Goal: Information Seeking & Learning: Learn about a topic

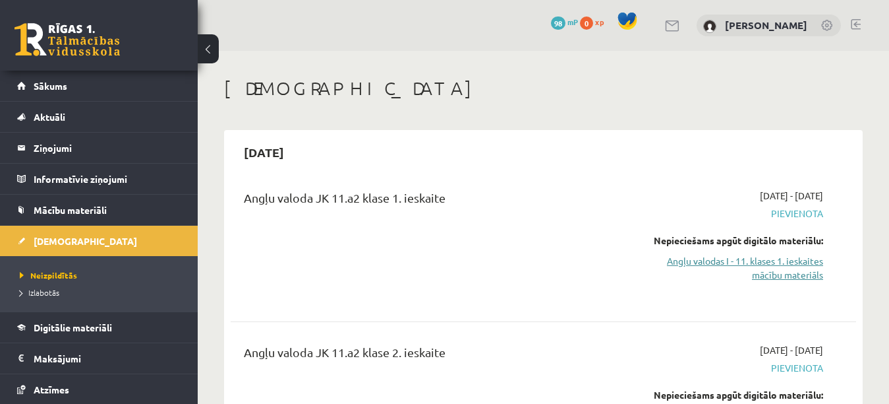
click at [702, 268] on link "Angļu valodas I - 11. klases 1. ieskaites mācību materiāls" at bounding box center [734, 268] width 180 height 28
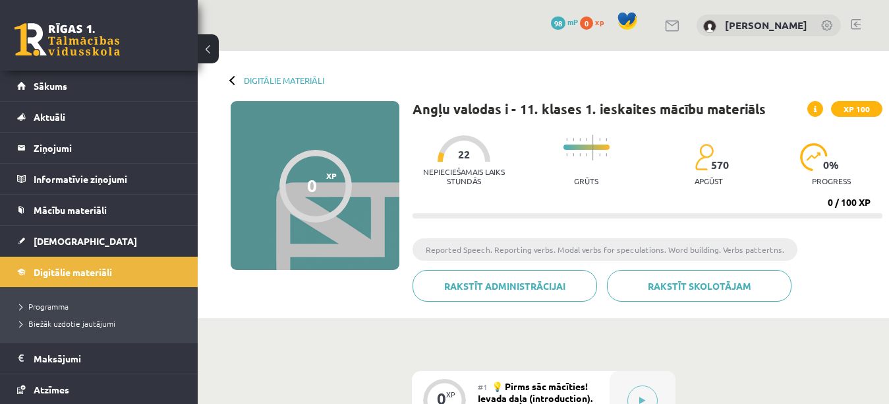
click at [322, 176] on div at bounding box center [316, 186] width 73 height 73
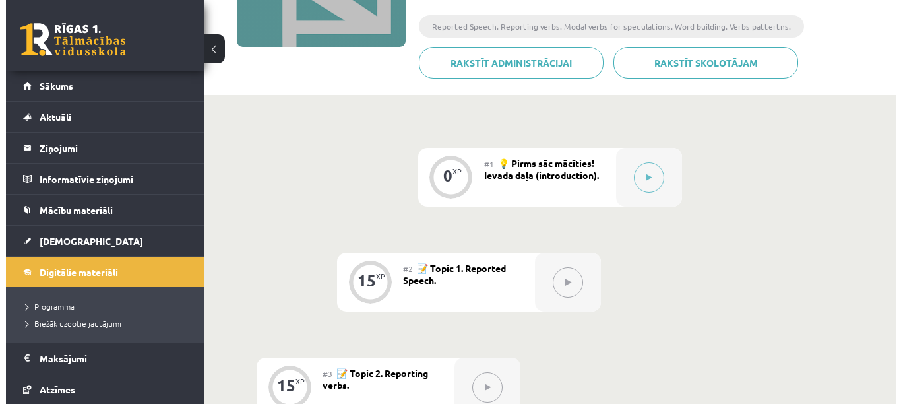
scroll to position [225, 0]
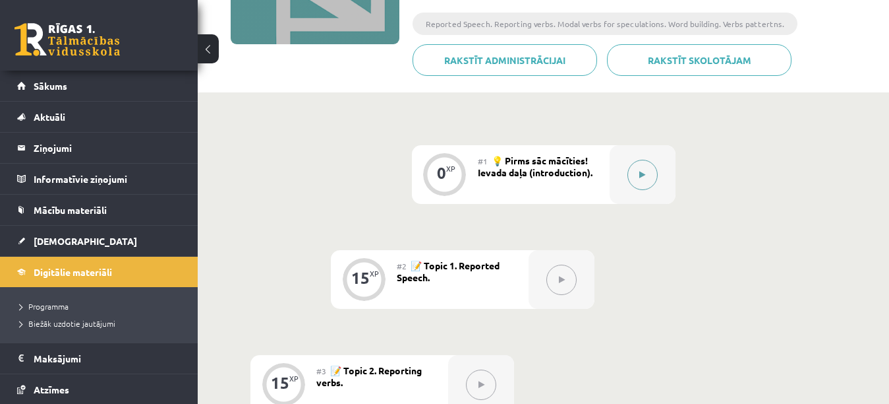
click at [649, 173] on button at bounding box center [643, 175] width 30 height 30
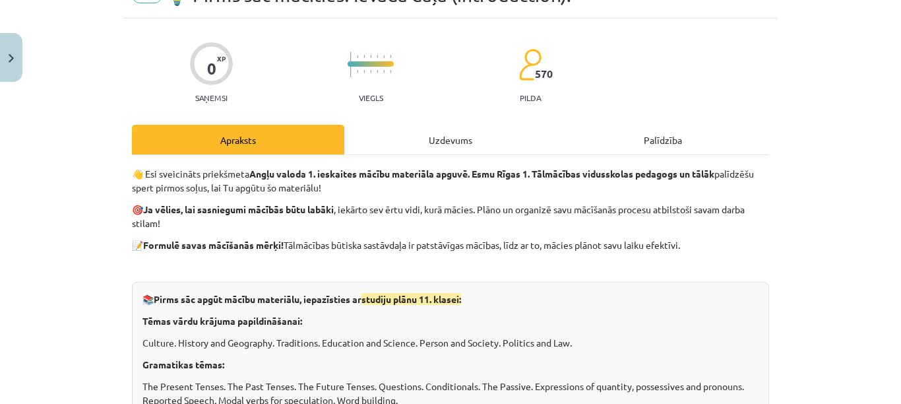
scroll to position [48, 0]
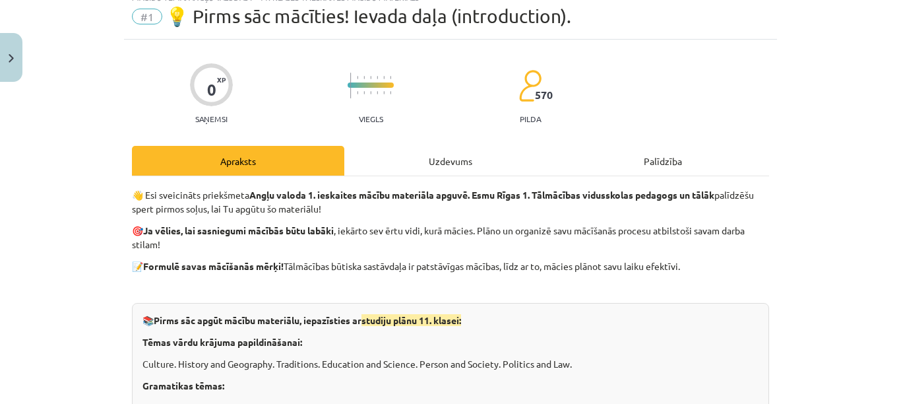
click at [440, 162] on div "Uzdevums" at bounding box center [450, 161] width 212 height 30
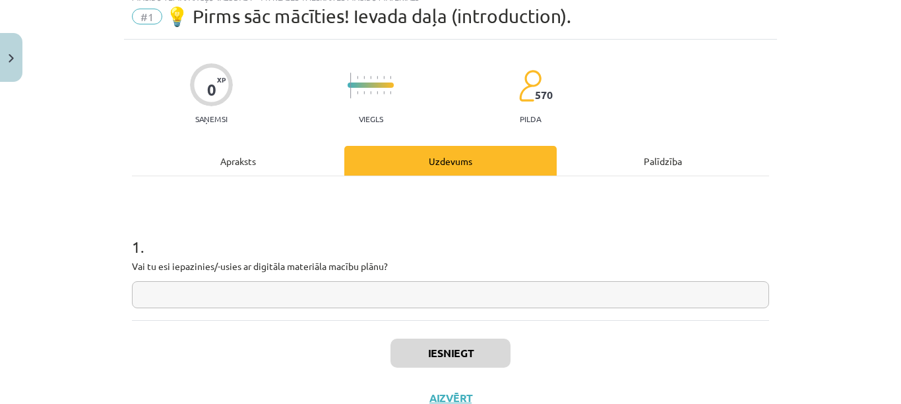
scroll to position [33, 0]
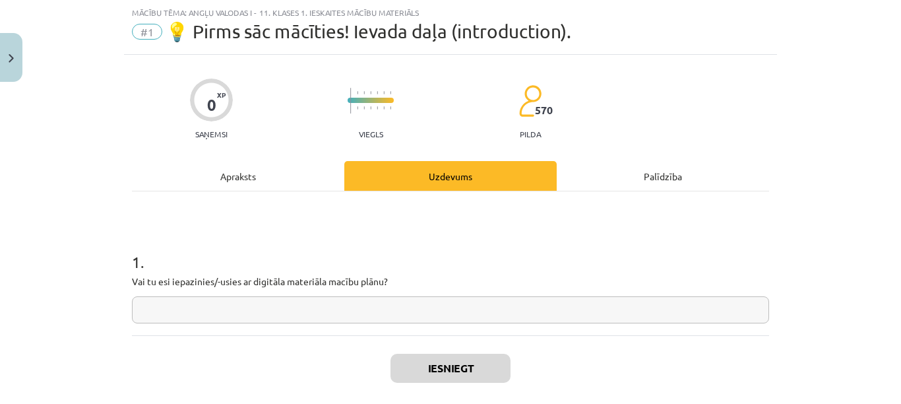
click at [455, 316] on input "text" at bounding box center [450, 309] width 637 height 27
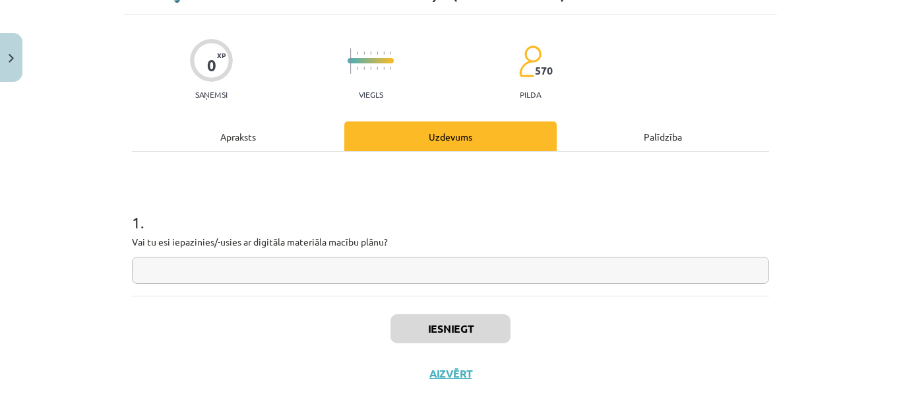
scroll to position [71, 0]
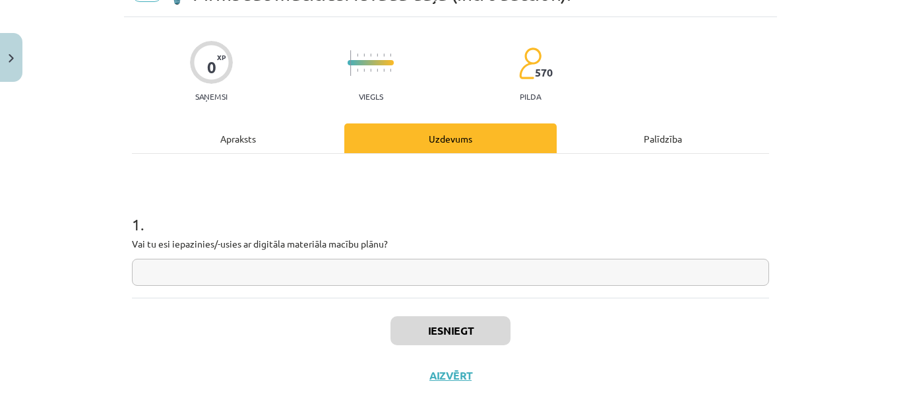
click at [256, 130] on div "Apraksts" at bounding box center [238, 138] width 212 height 30
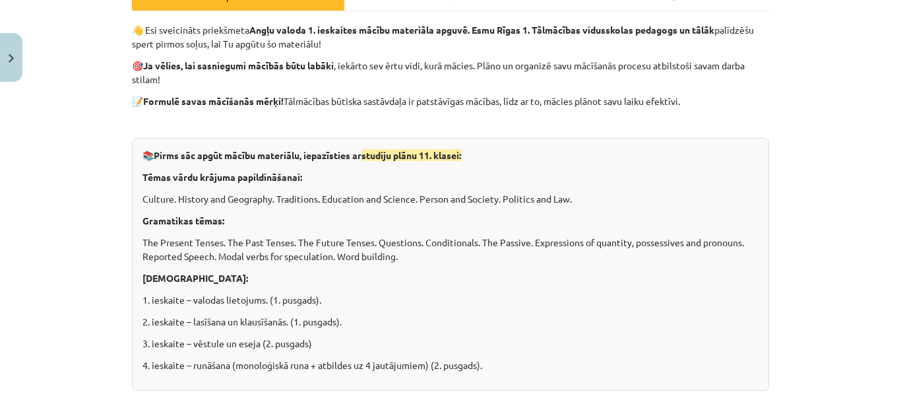
scroll to position [216, 0]
